Goal: Task Accomplishment & Management: Use online tool/utility

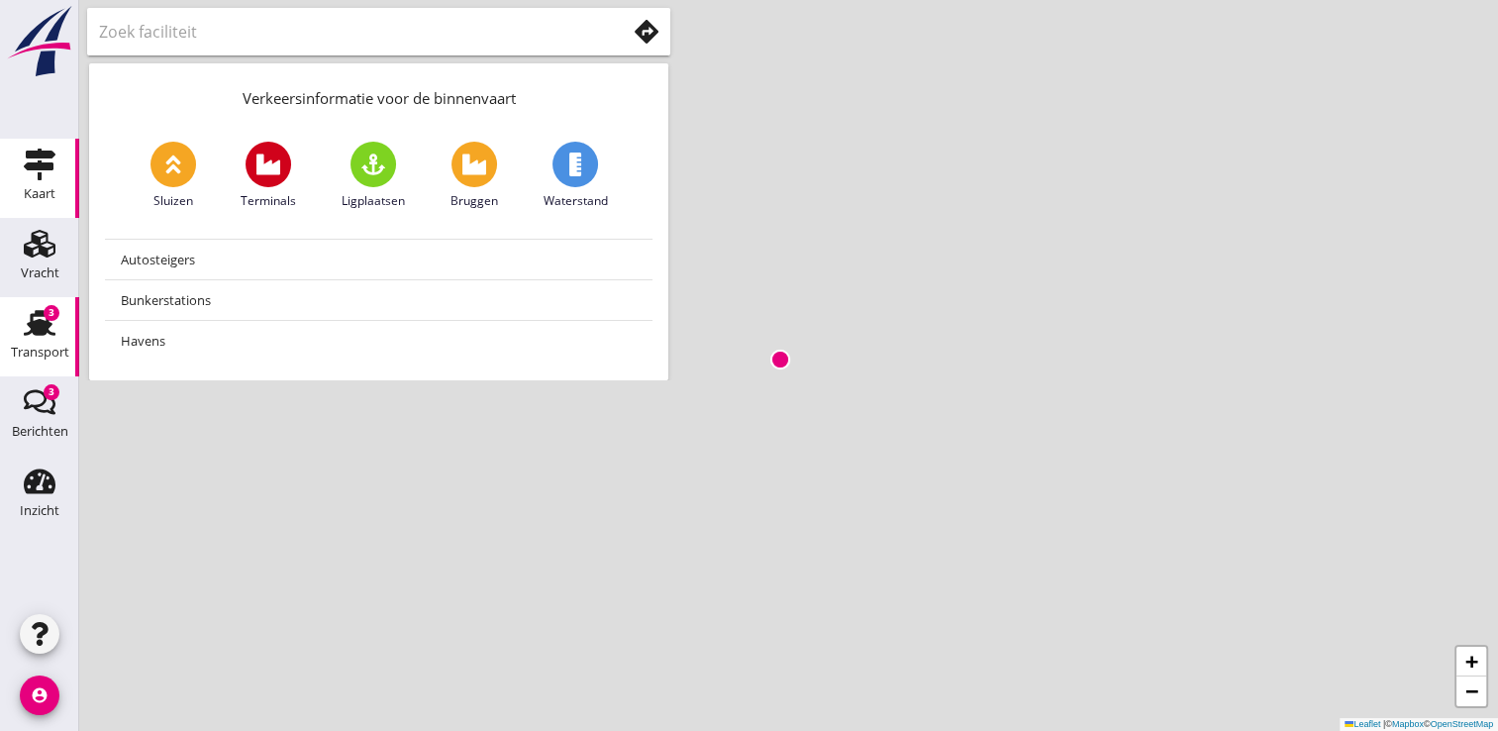
click at [36, 327] on use at bounding box center [40, 323] width 32 height 26
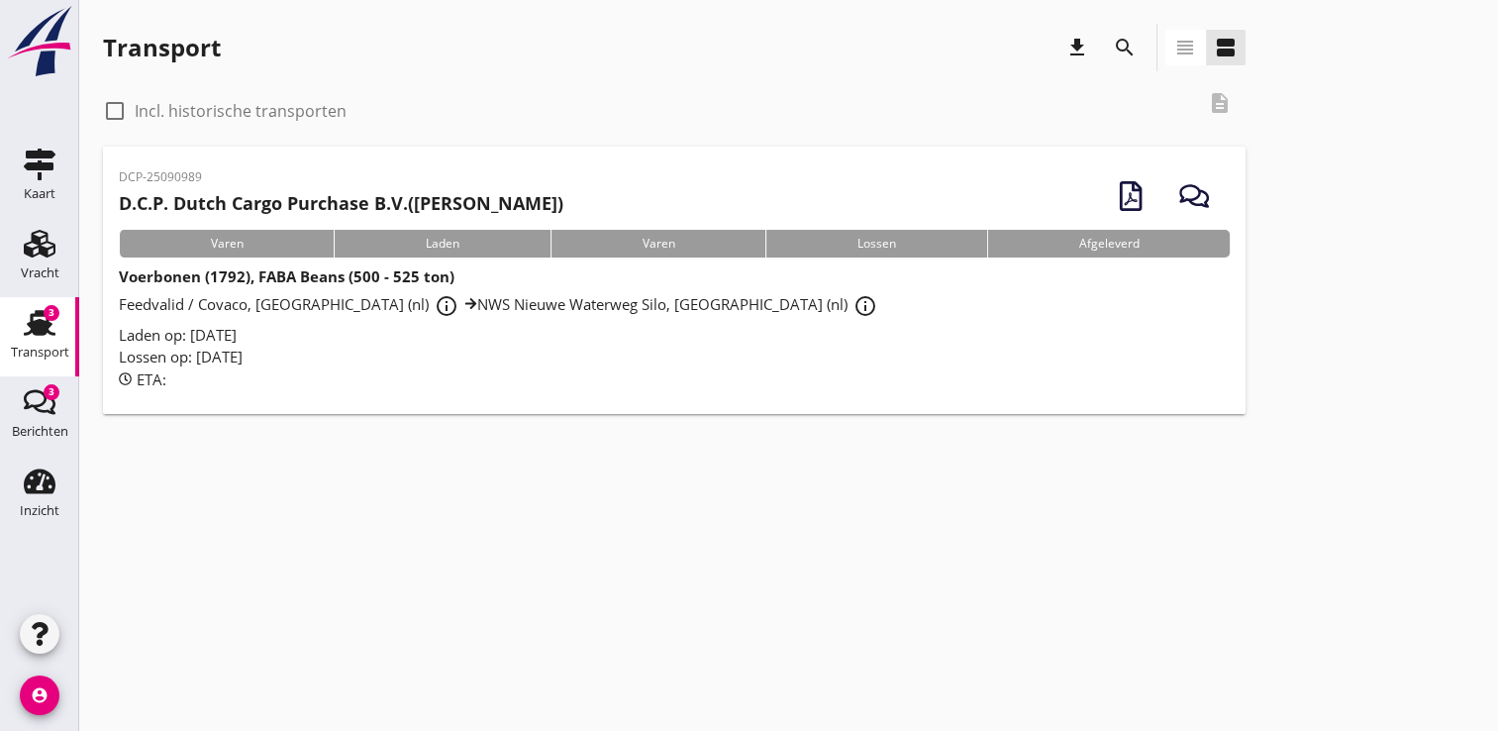
click at [237, 335] on span "Laden op: [DATE]" at bounding box center [178, 335] width 118 height 20
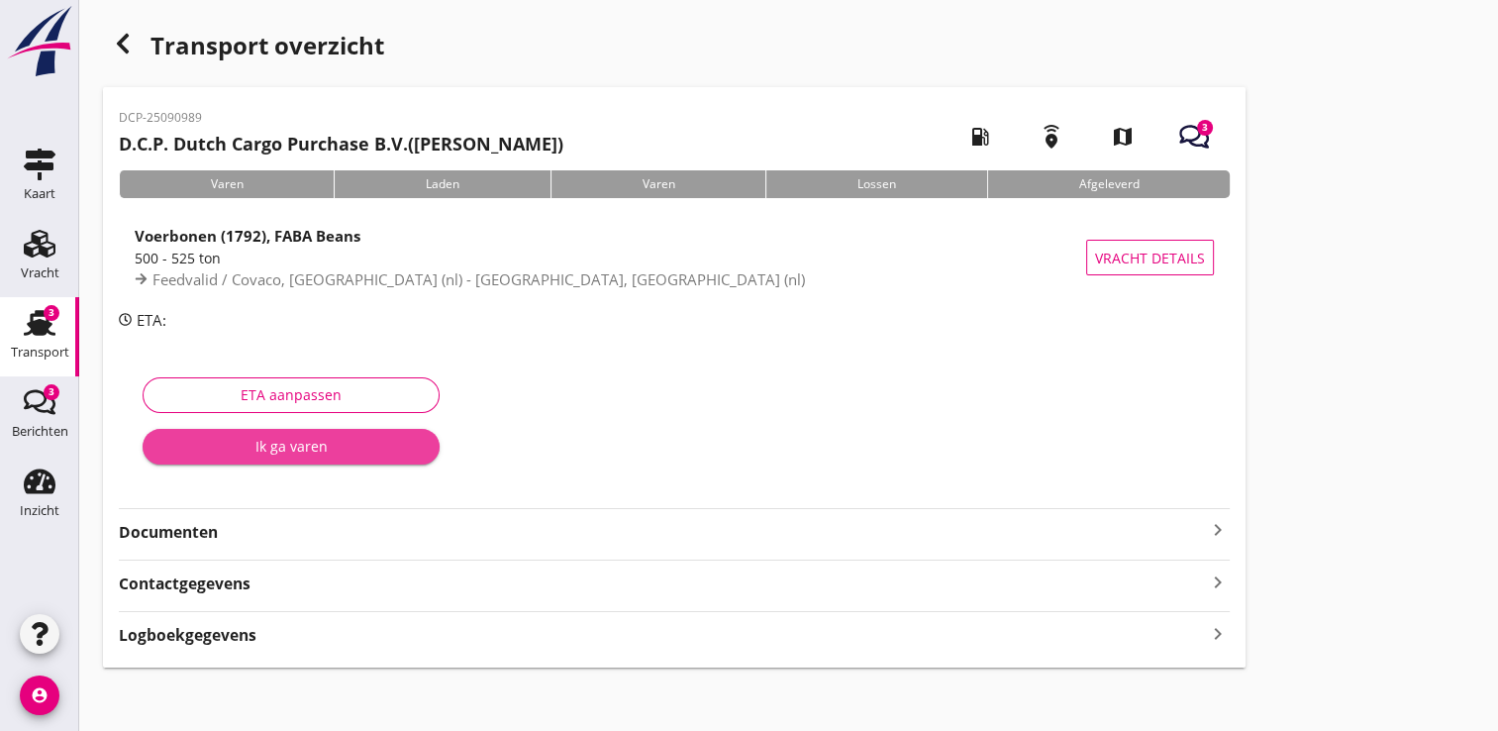
click at [314, 451] on div "Ik ga varen" at bounding box center [290, 446] width 265 height 21
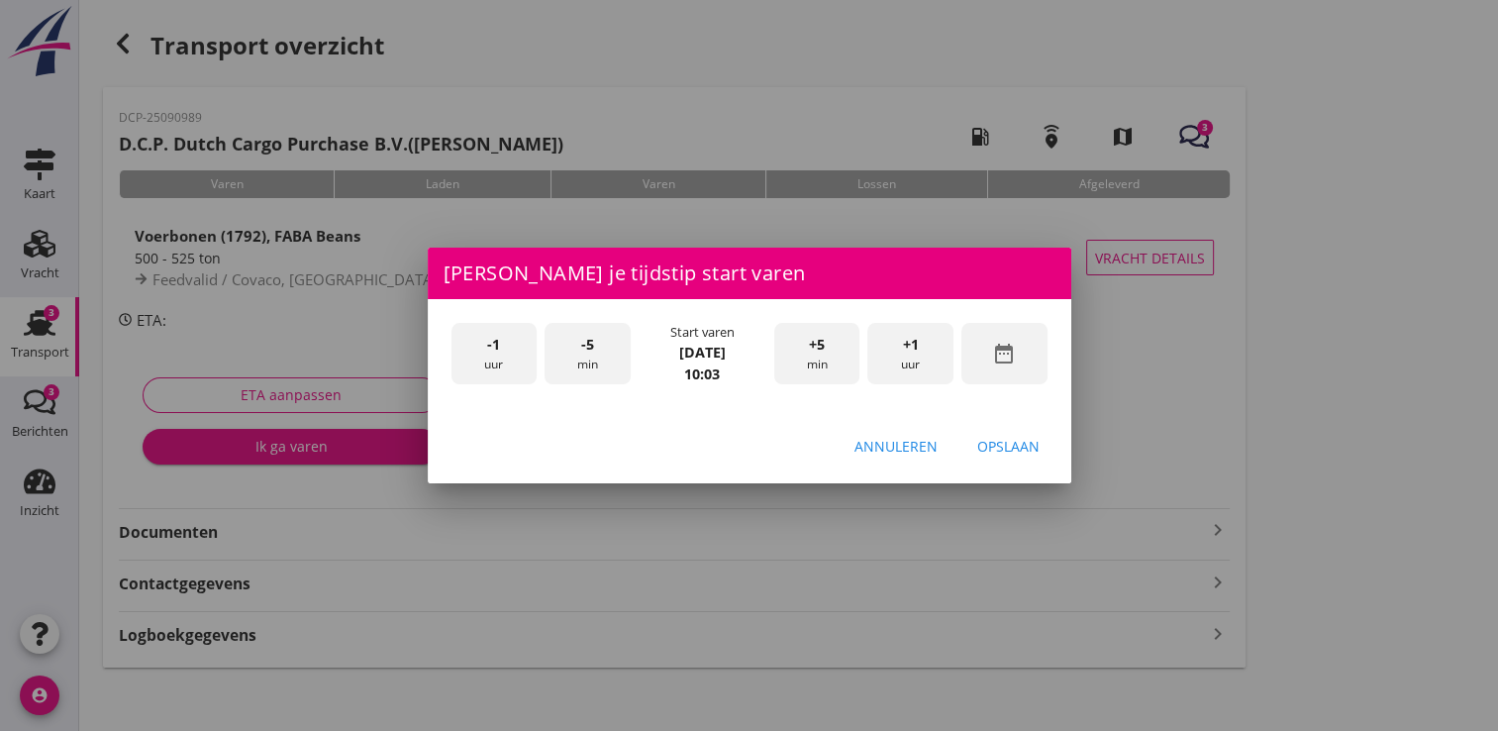
click at [1007, 351] on icon "date_range" at bounding box center [1004, 354] width 24 height 24
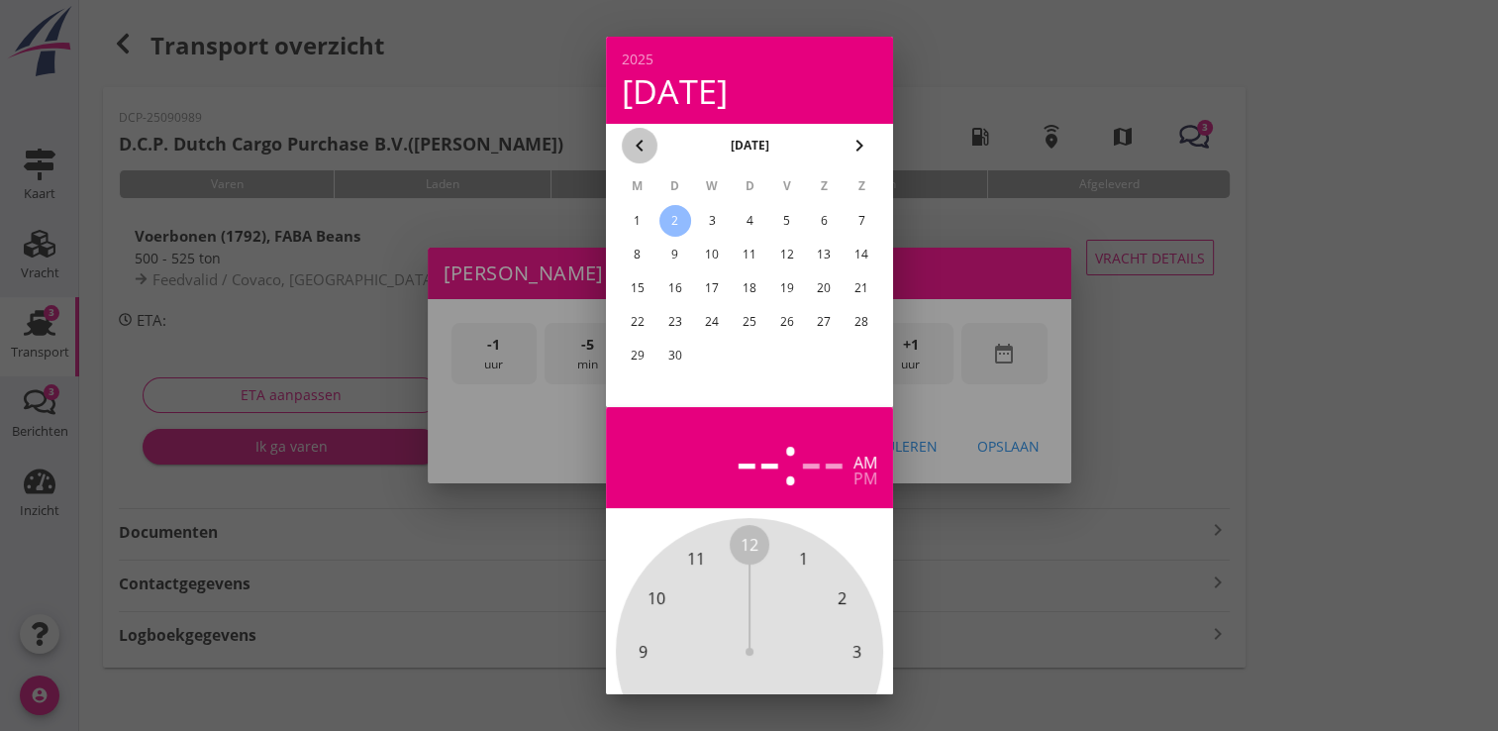
click at [633, 152] on icon "chevron_left" at bounding box center [640, 146] width 24 height 24
click at [786, 347] on div "29" at bounding box center [786, 356] width 32 height 32
click at [1210, 475] on div at bounding box center [749, 365] width 1498 height 731
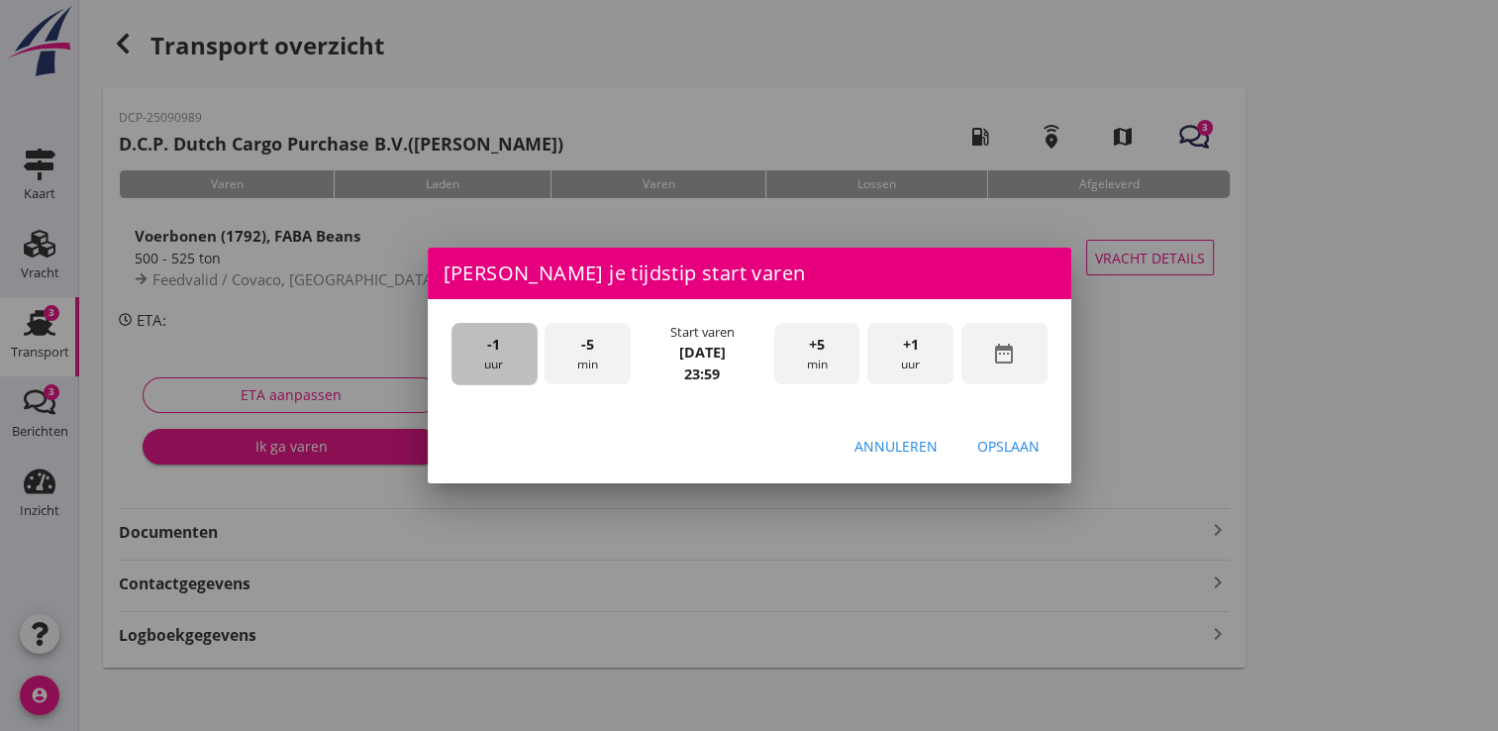
click at [500, 348] on div "-1 uur" at bounding box center [495, 354] width 86 height 62
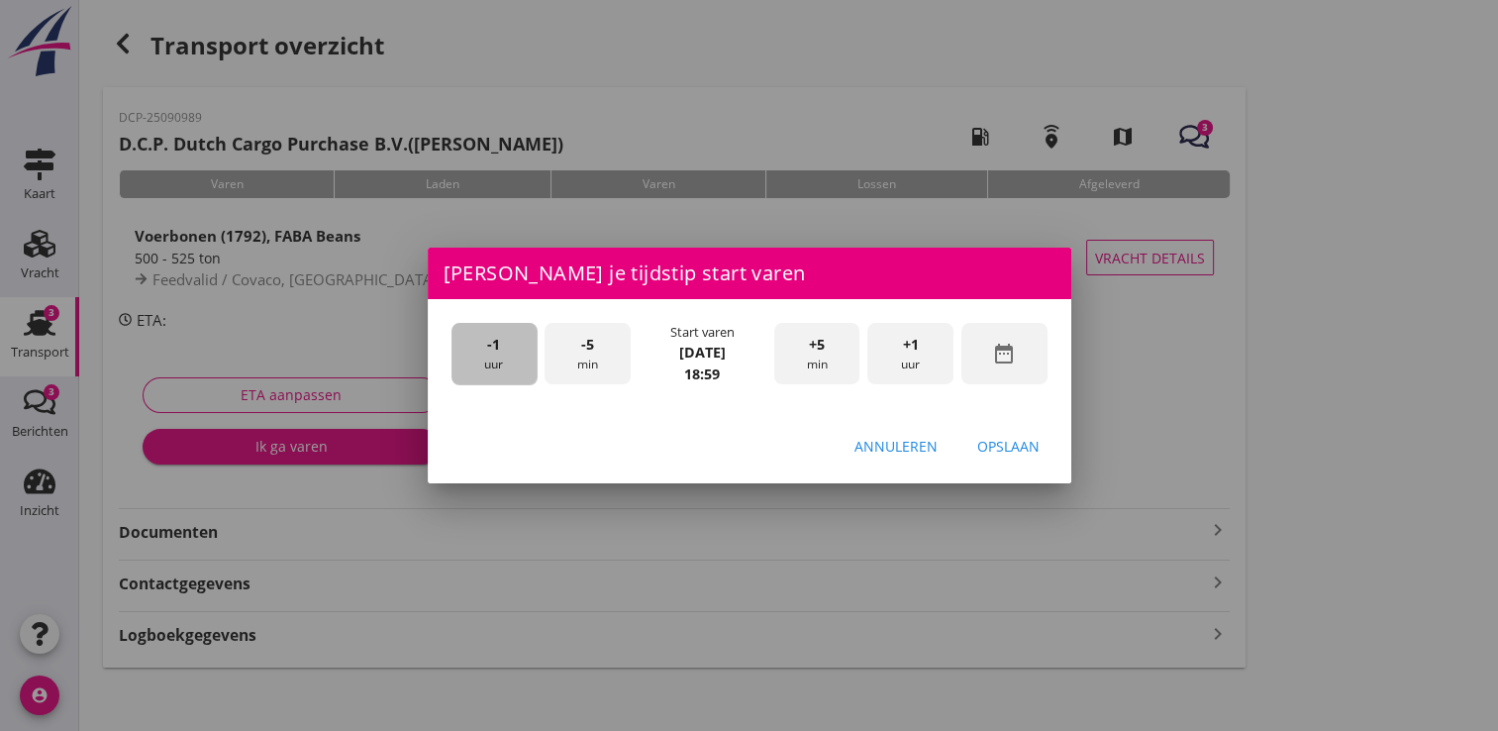
click at [500, 348] on div "-1 uur" at bounding box center [495, 354] width 86 height 62
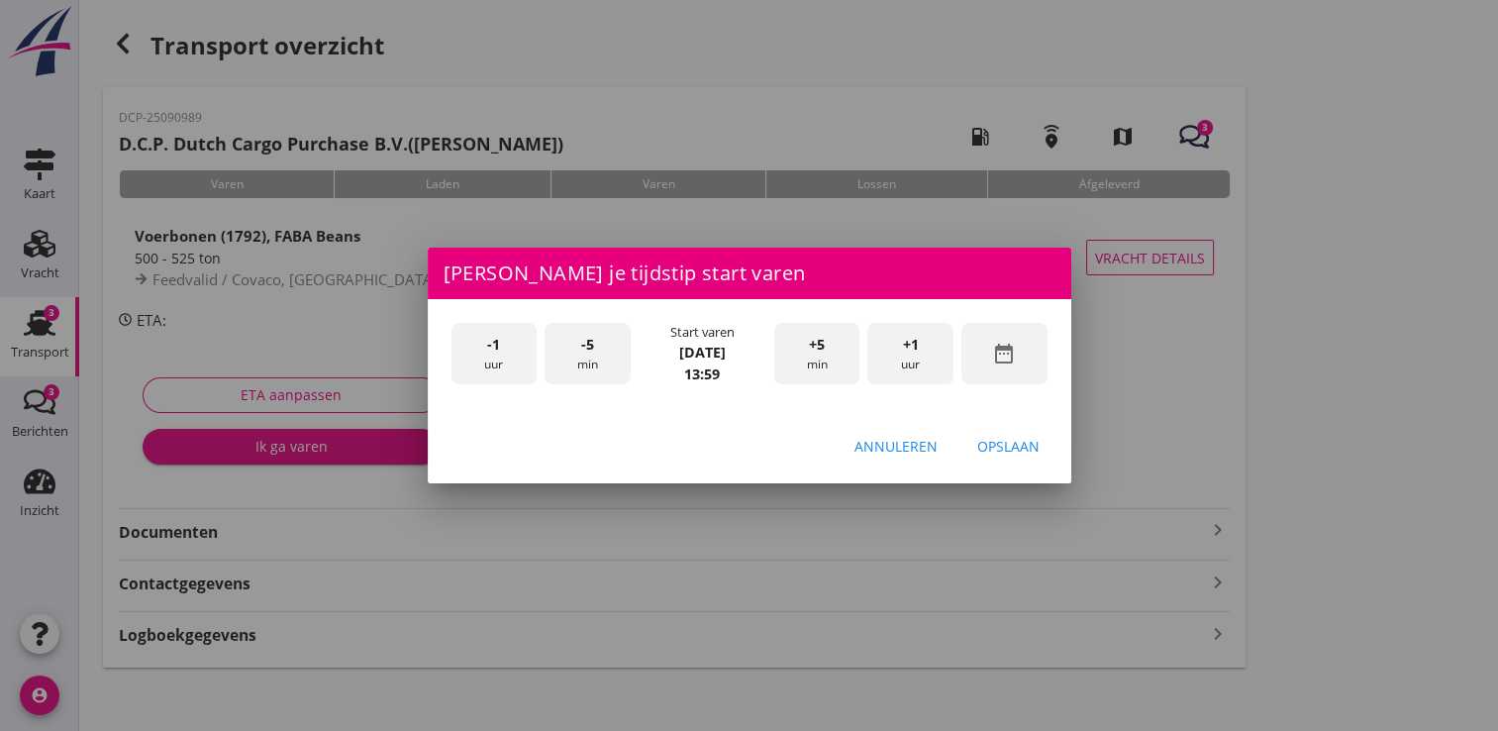
click at [588, 340] on span "-5" at bounding box center [587, 345] width 13 height 22
click at [832, 351] on div "+5 min" at bounding box center [817, 354] width 86 height 62
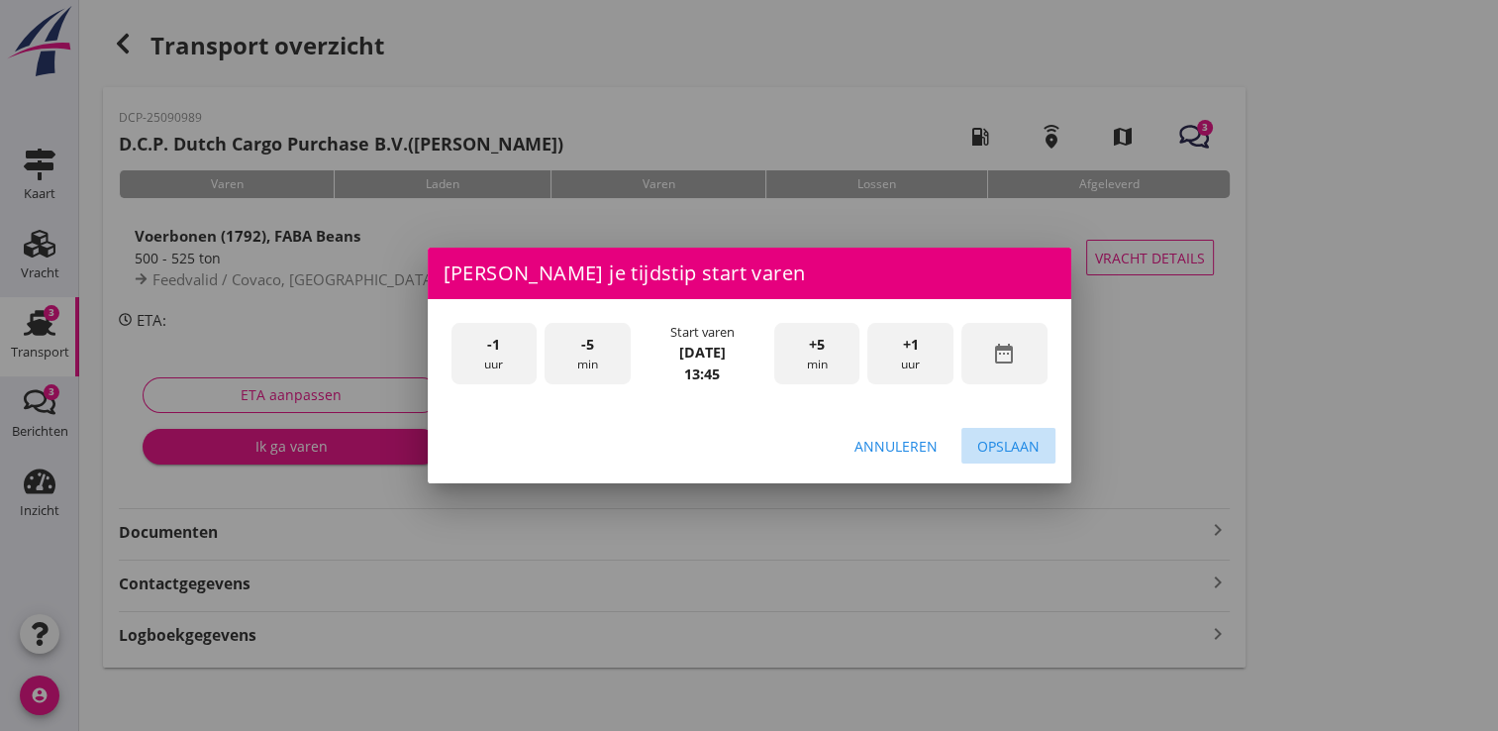
click at [1005, 448] on div "Opslaan" at bounding box center [1008, 446] width 62 height 21
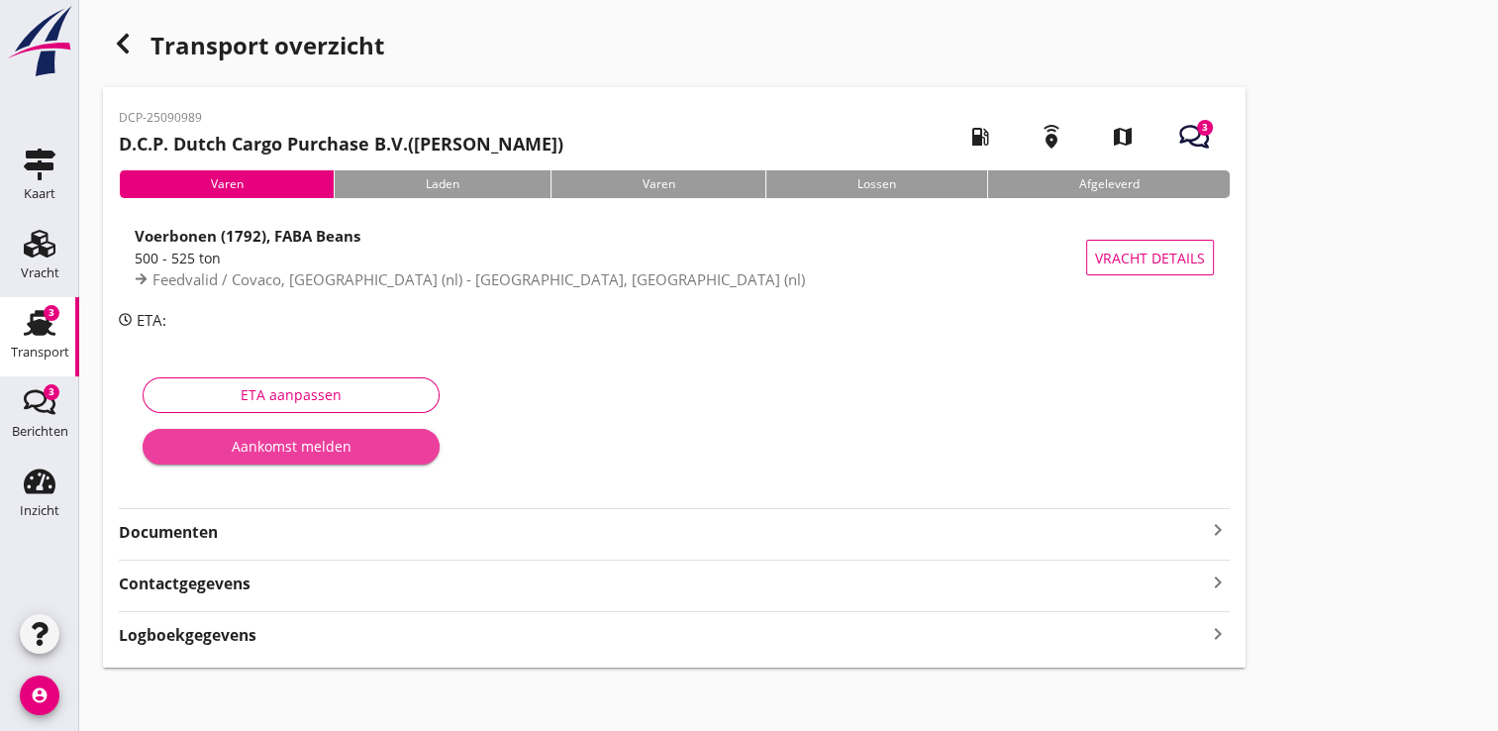
click at [291, 436] on div "Aankomst melden" at bounding box center [290, 446] width 265 height 21
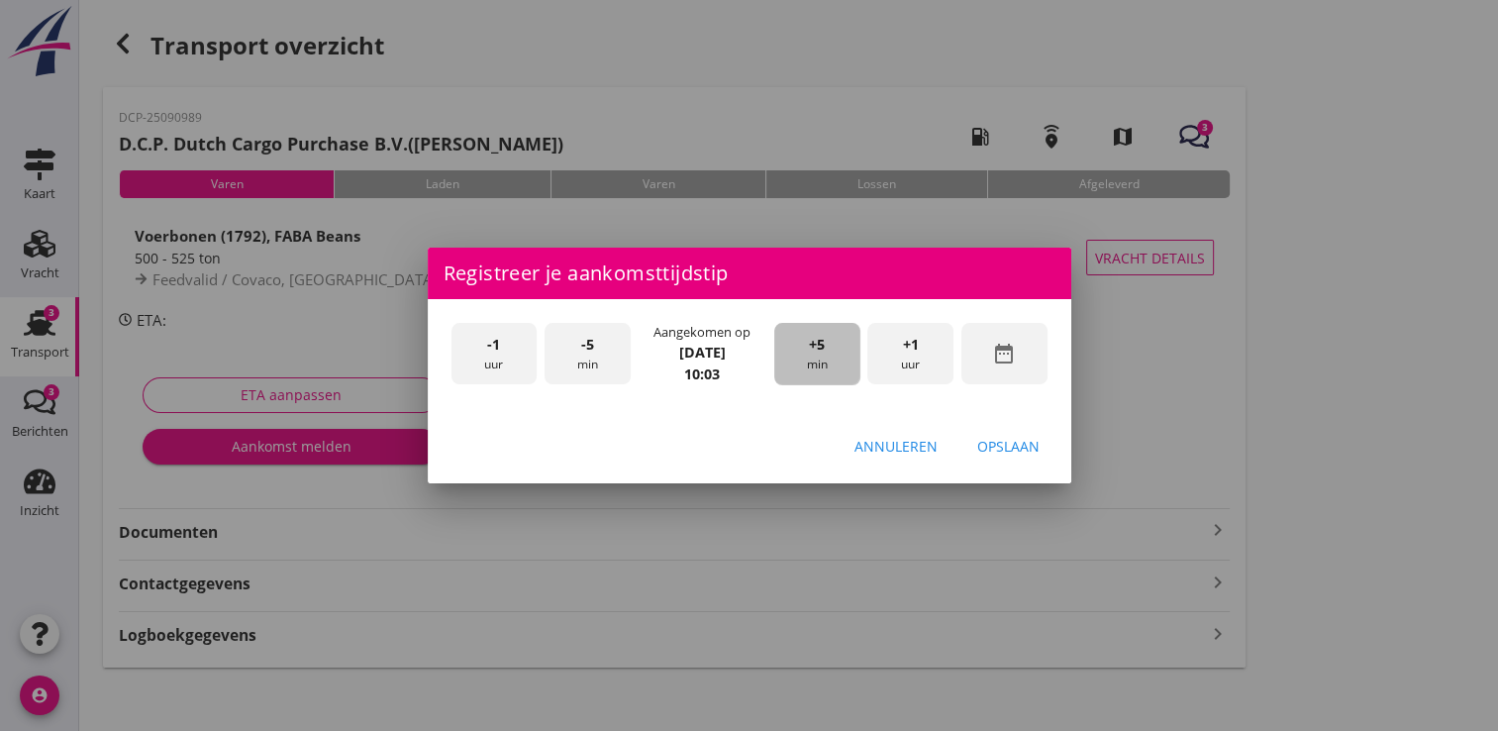
click at [832, 344] on div "+5 min" at bounding box center [817, 354] width 86 height 62
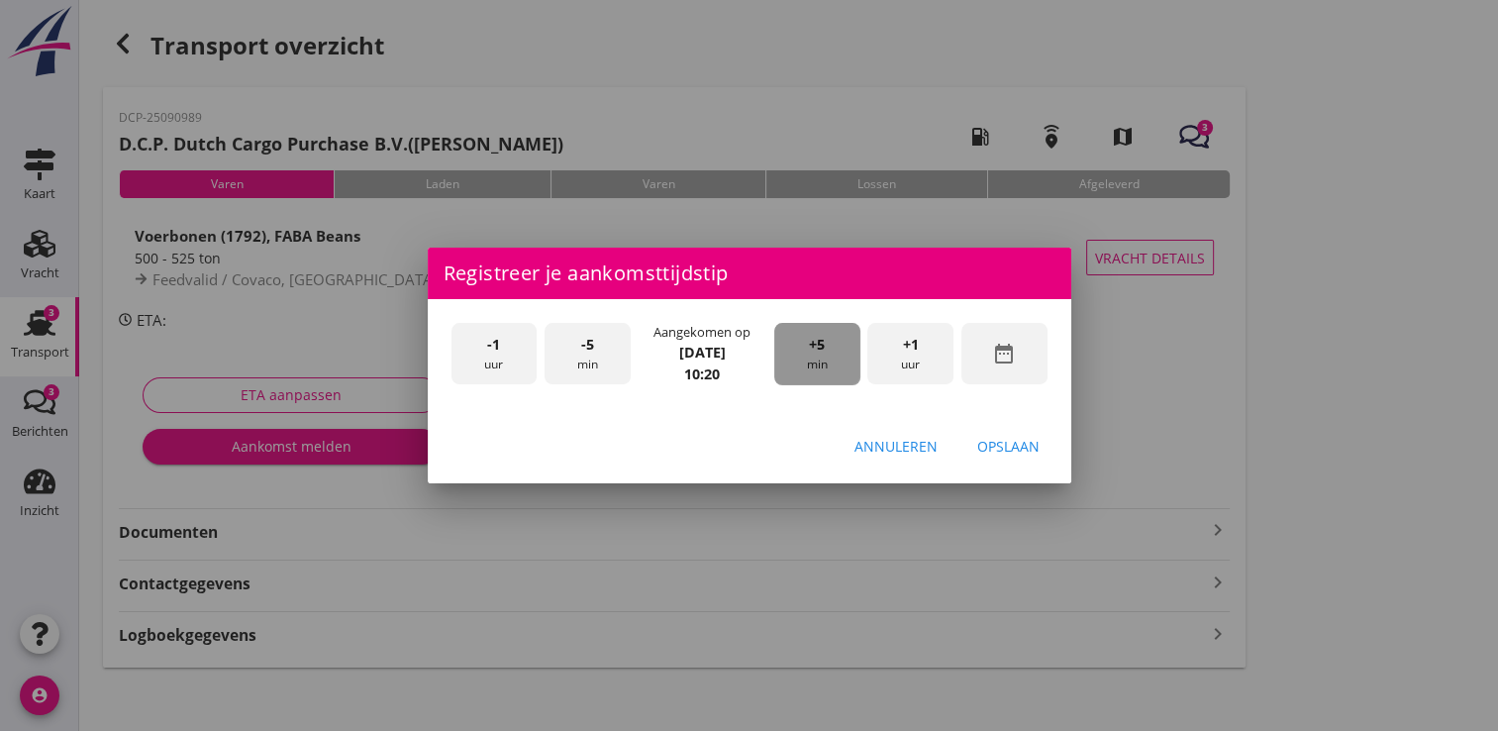
click at [832, 344] on div "+5 min" at bounding box center [817, 354] width 86 height 62
click at [1003, 451] on div "Opslaan" at bounding box center [1008, 446] width 62 height 21
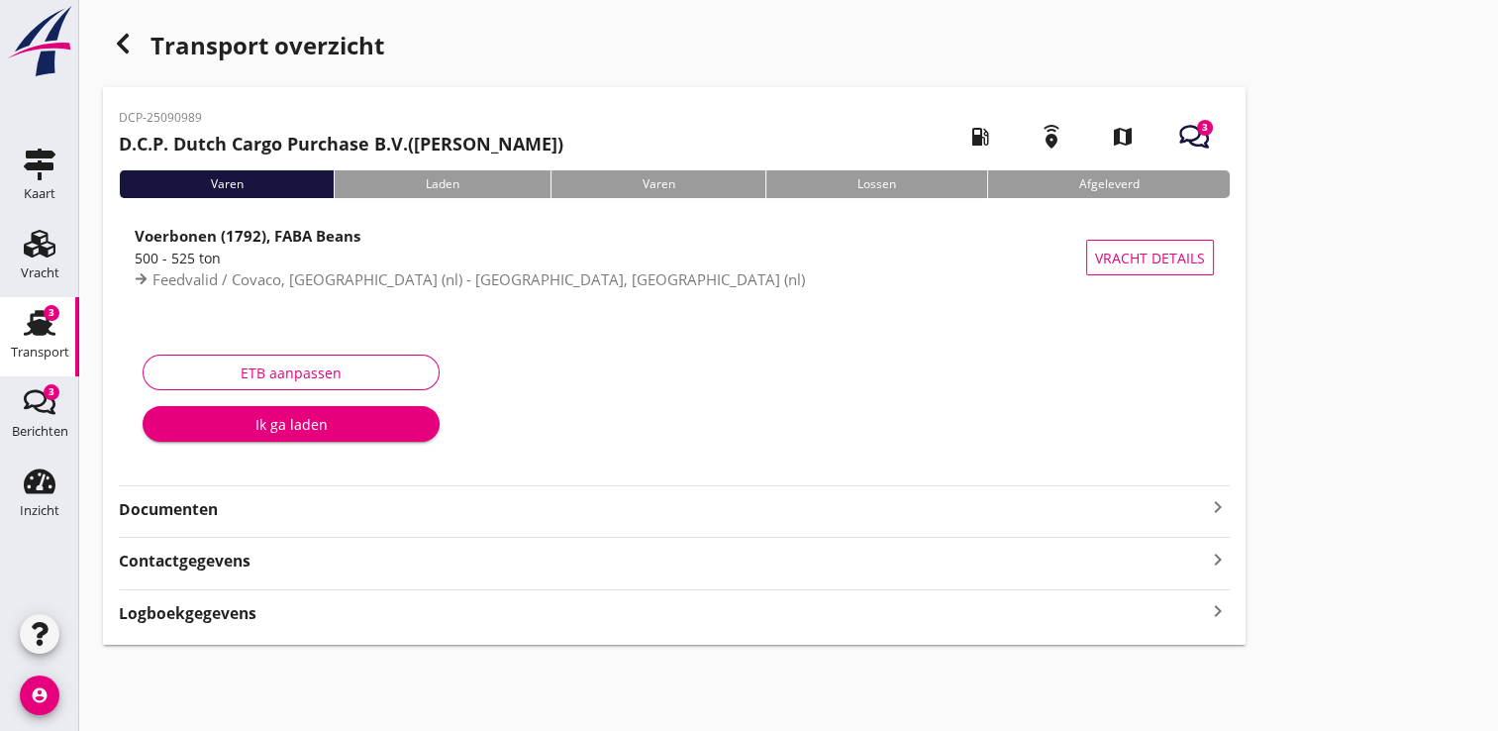
click at [1203, 129] on div "3" at bounding box center [1205, 128] width 16 height 16
click at [1192, 128] on icon "button" at bounding box center [1194, 137] width 30 height 30
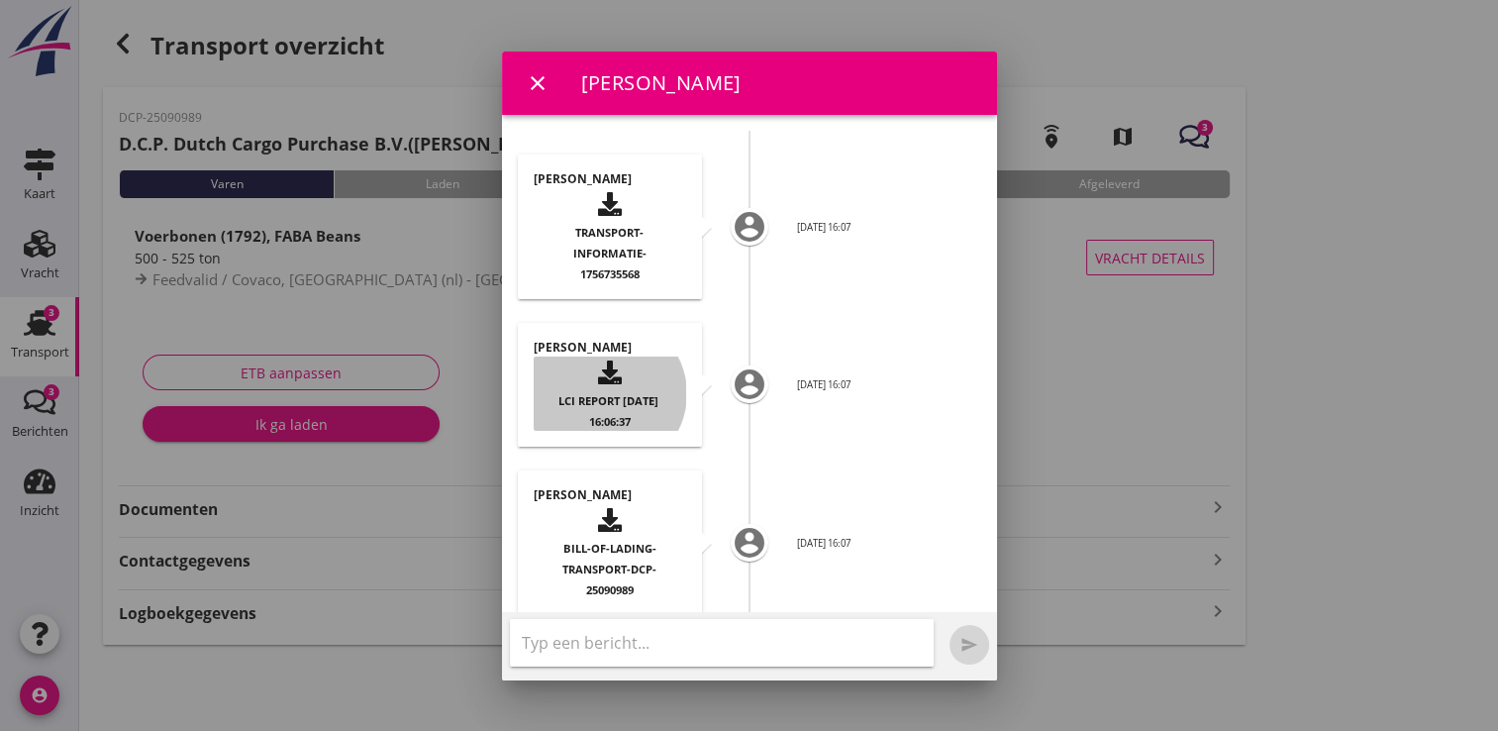
click at [594, 414] on span "LCI report [DATE] 16:06:37" at bounding box center [610, 411] width 103 height 36
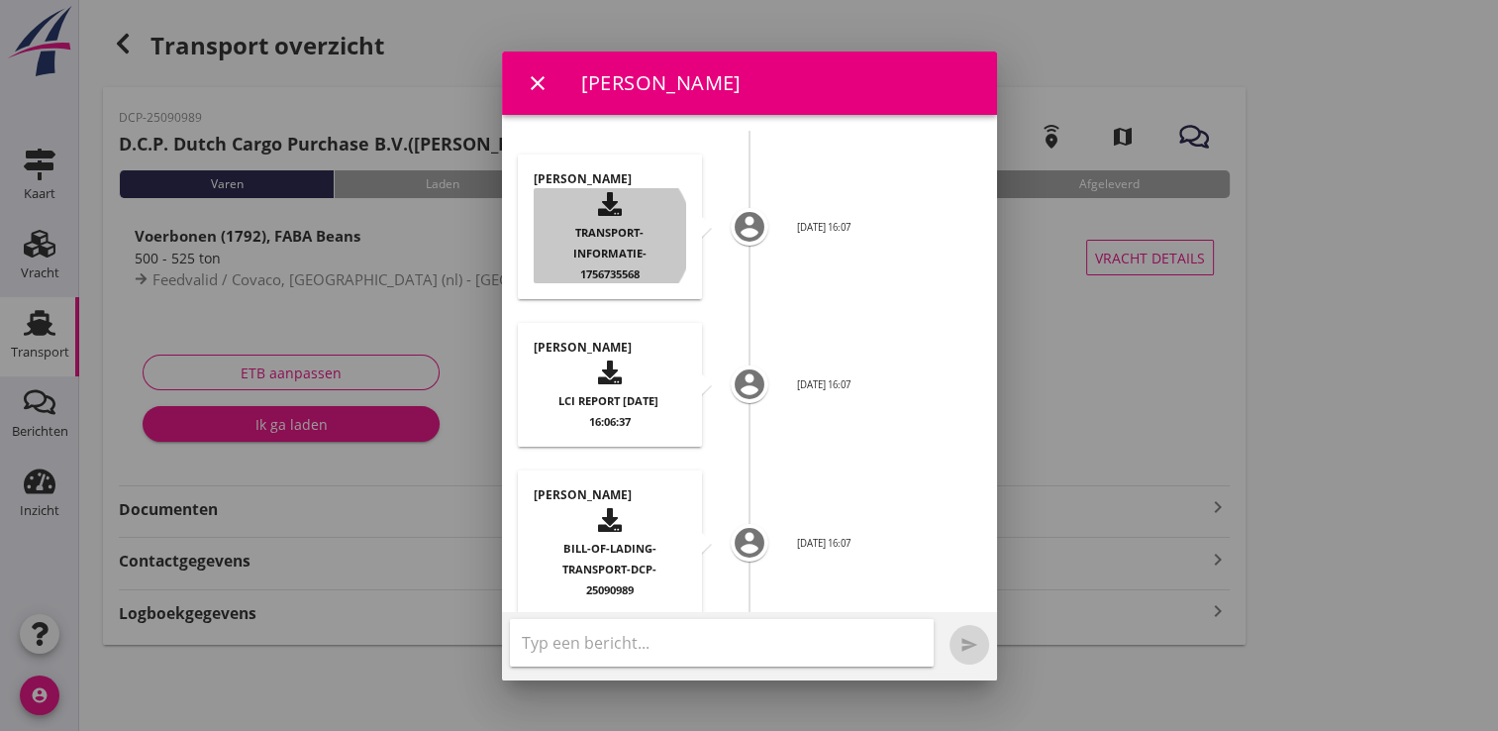
click at [623, 188] on div "button" at bounding box center [610, 204] width 121 height 33
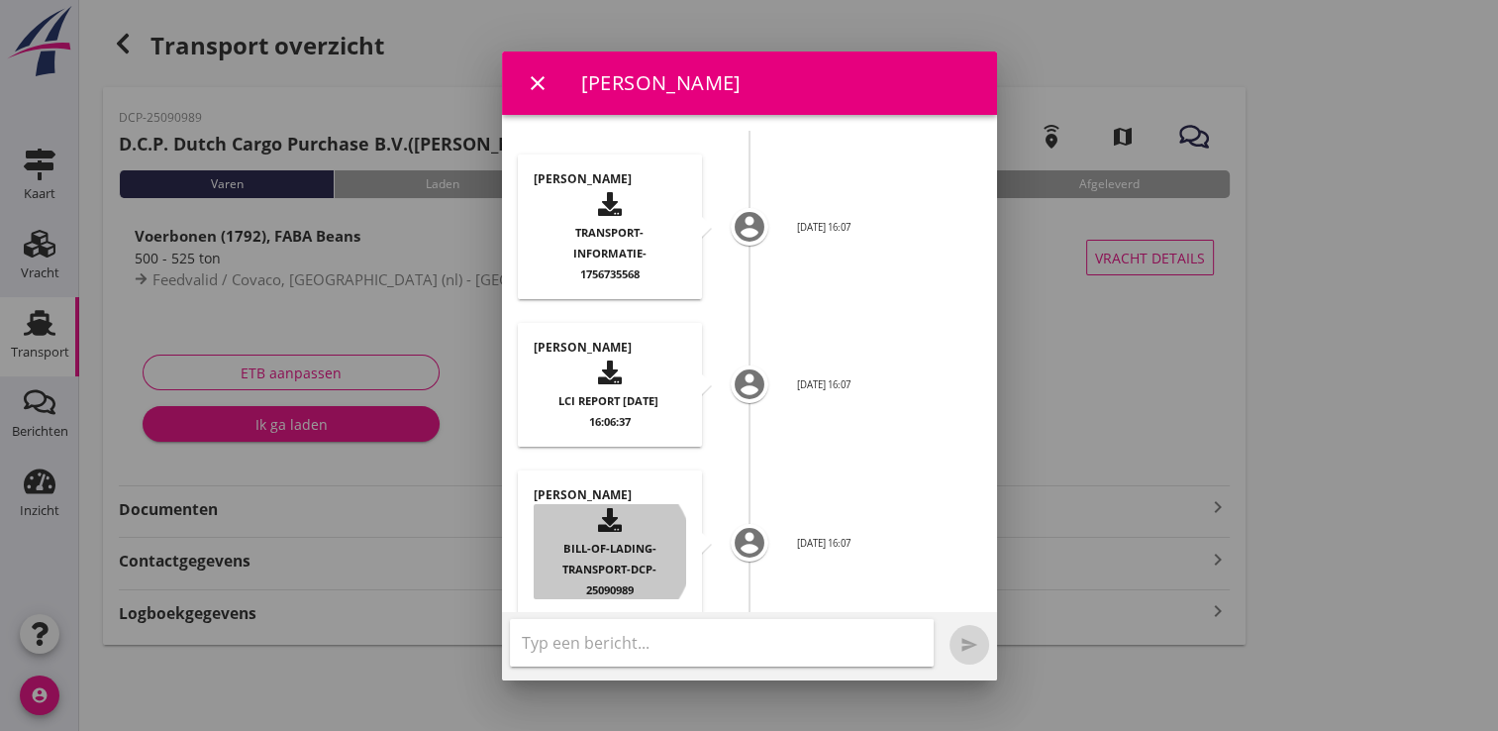
click at [583, 533] on div "button" at bounding box center [610, 520] width 121 height 33
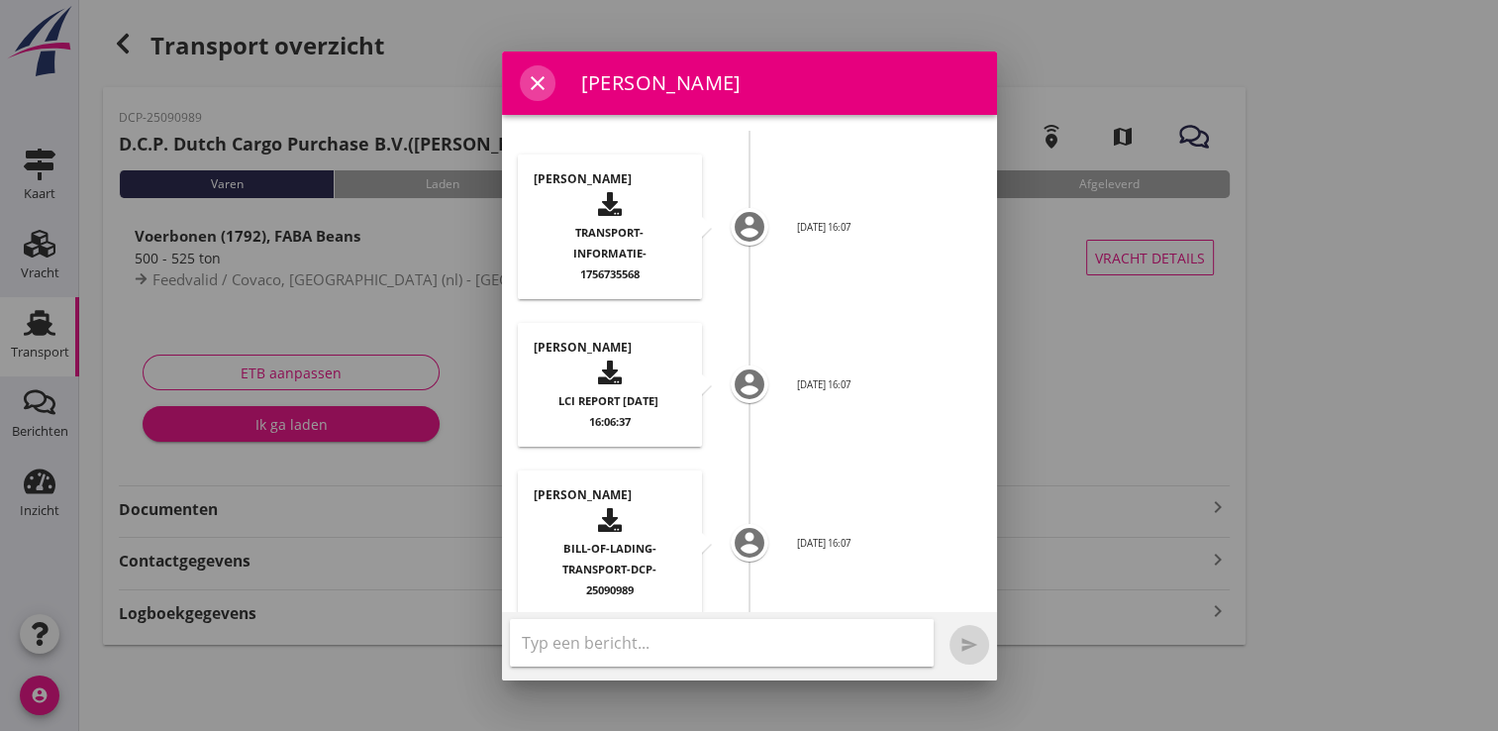
click at [531, 76] on icon "close" at bounding box center [538, 83] width 24 height 24
